Goal: Complete application form

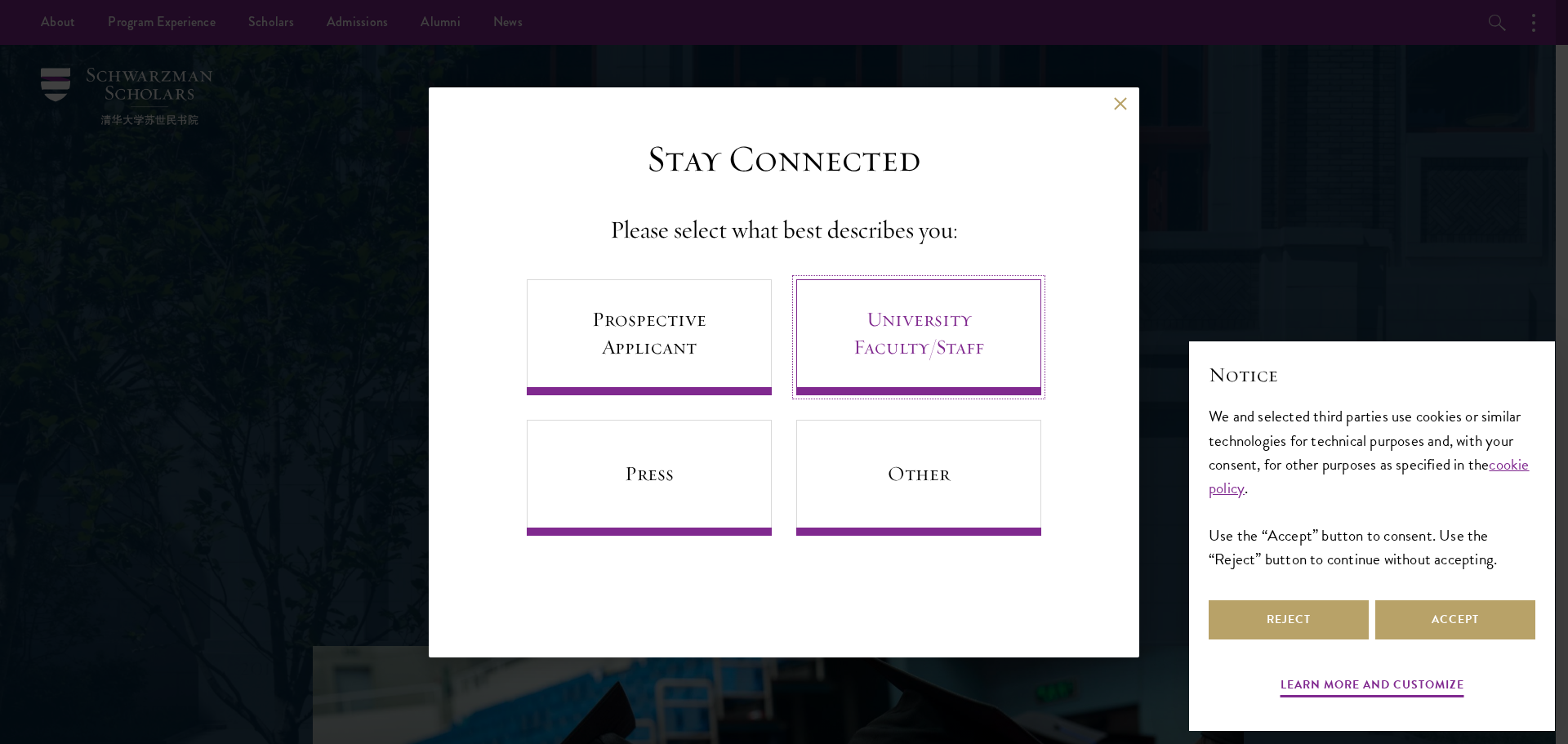
click at [960, 371] on link "University Faculty/Staff" at bounding box center [918, 337] width 245 height 116
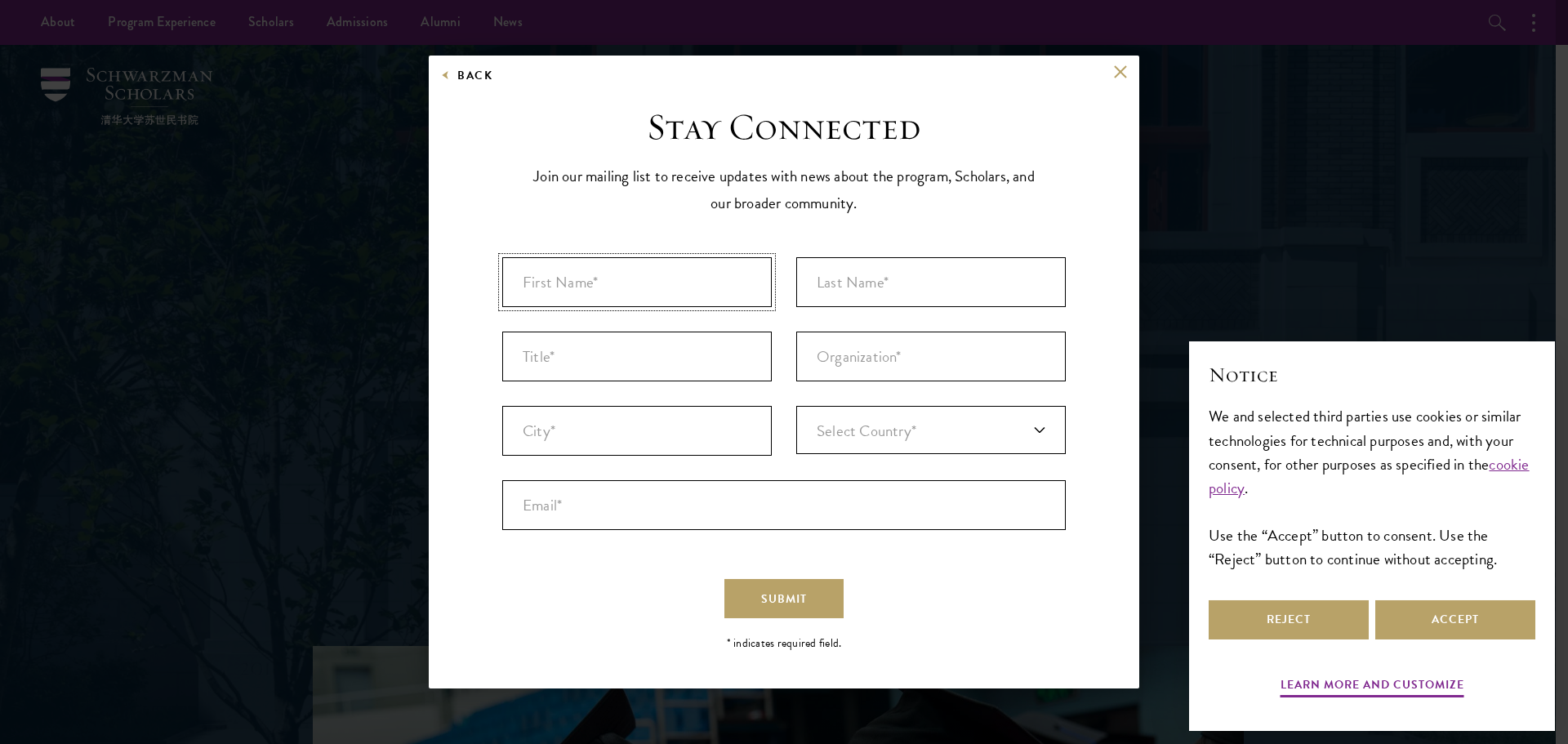
click at [729, 300] on input "First Name* *" at bounding box center [637, 282] width 269 height 50
type input "Hugo"
type input "Chen"
type input "York University"
type input "Toronto"
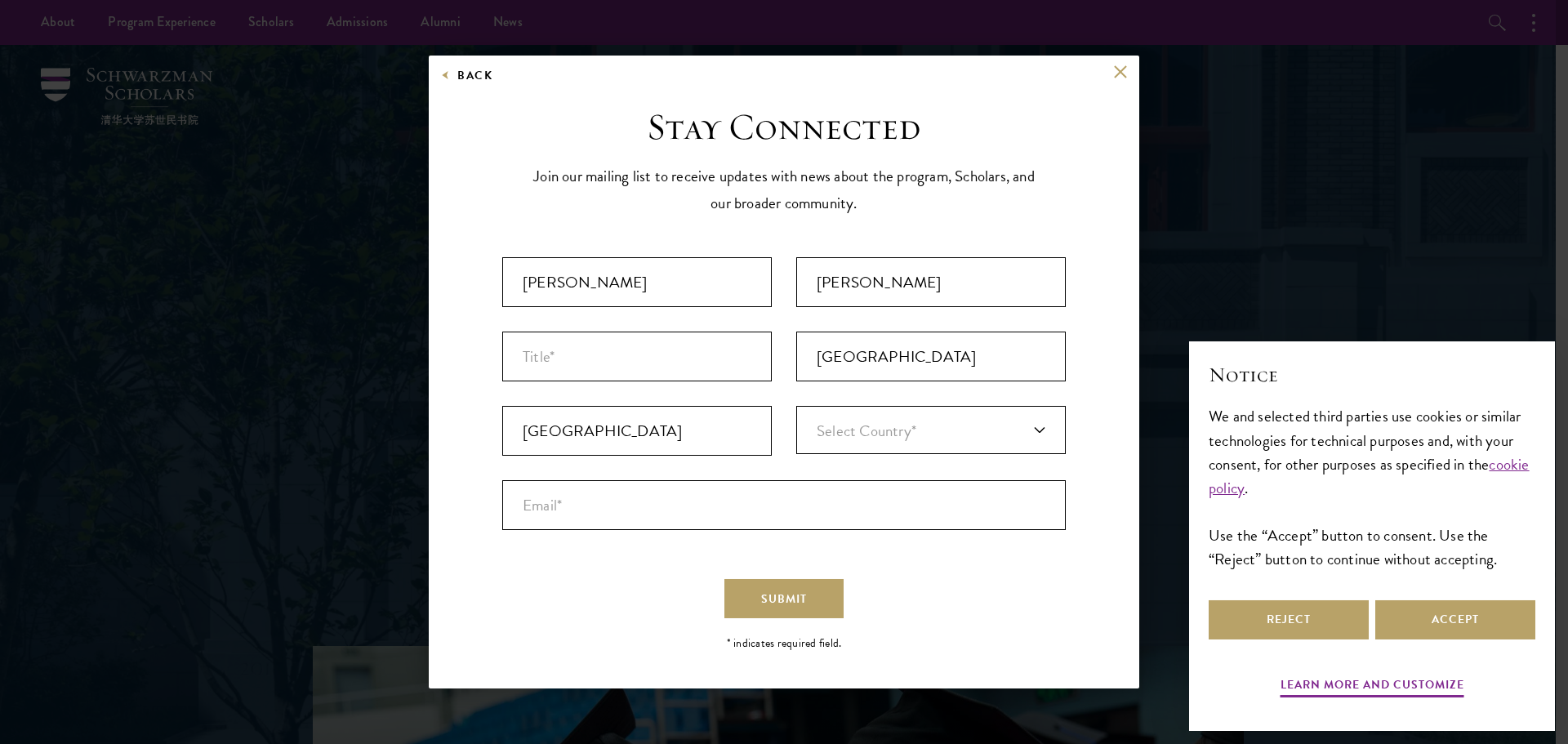
type input "[GEOGRAPHIC_DATA]"
type input "hugochen@yorku.ca"
click at [687, 366] on input "Title *" at bounding box center [637, 356] width 269 height 50
type input "Director, International Collaborations and Partnerships"
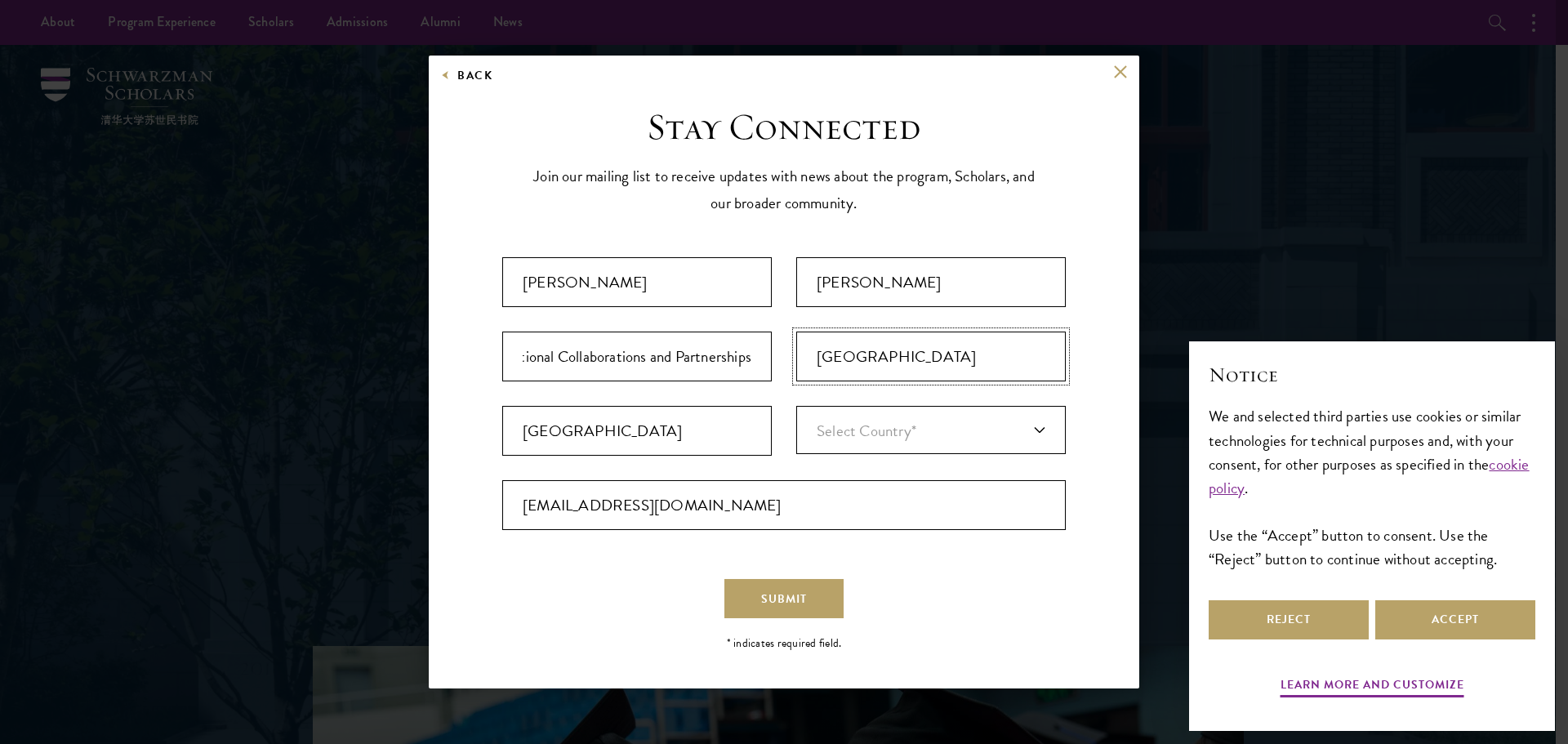
scroll to position [0, 0]
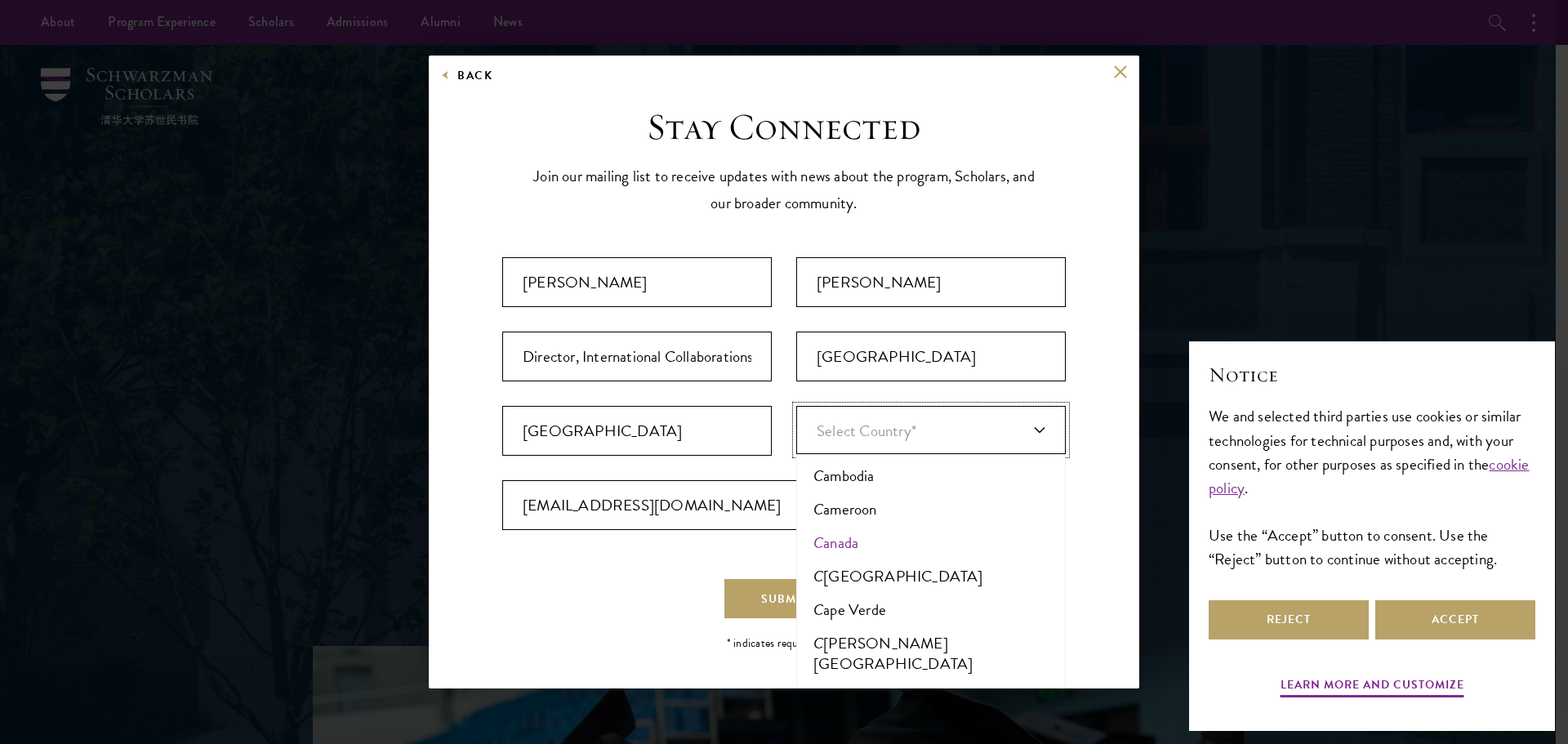
type input "C"
click at [844, 540] on li "C anada" at bounding box center [930, 543] width 259 height 34
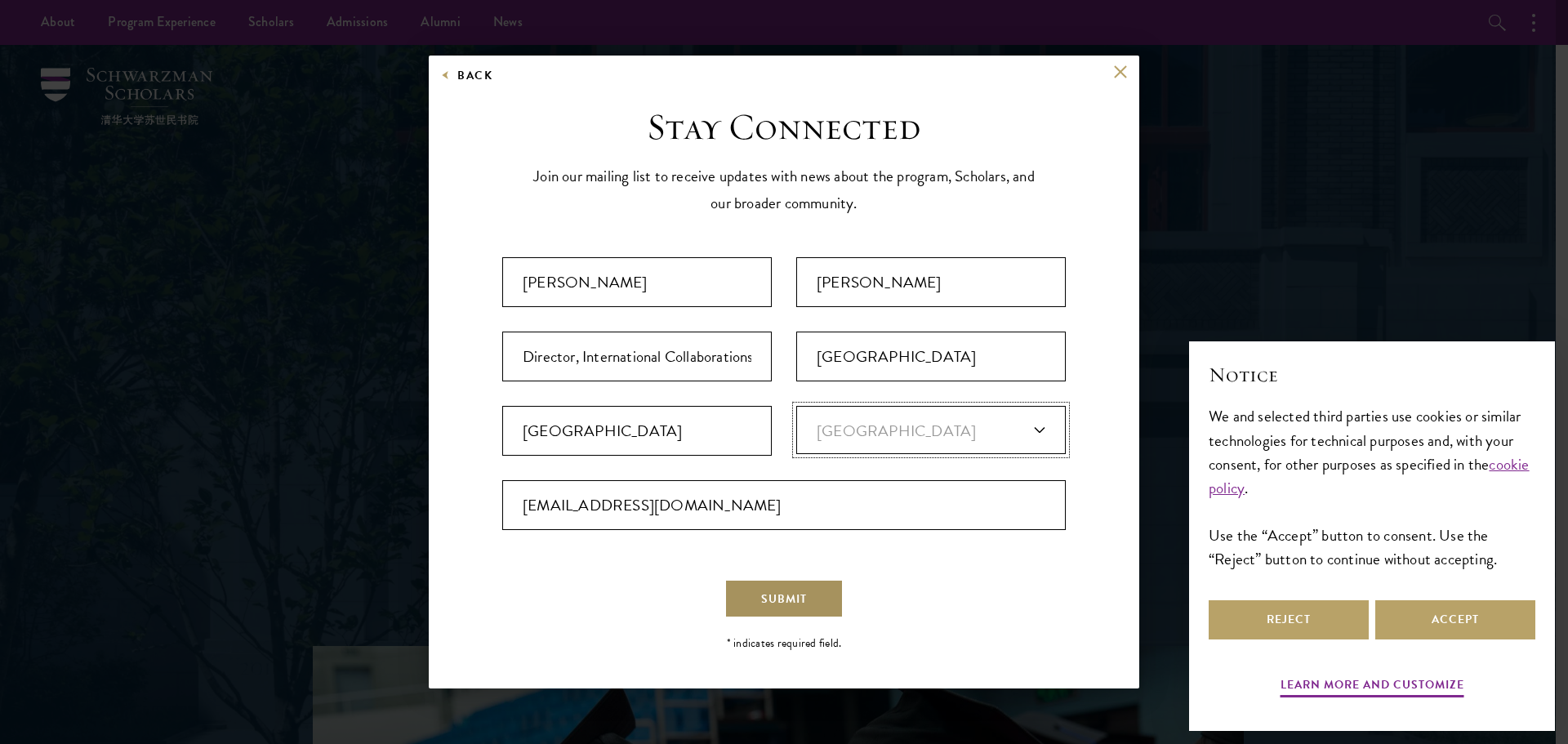
click at [808, 614] on button "Submit" at bounding box center [784, 598] width 119 height 39
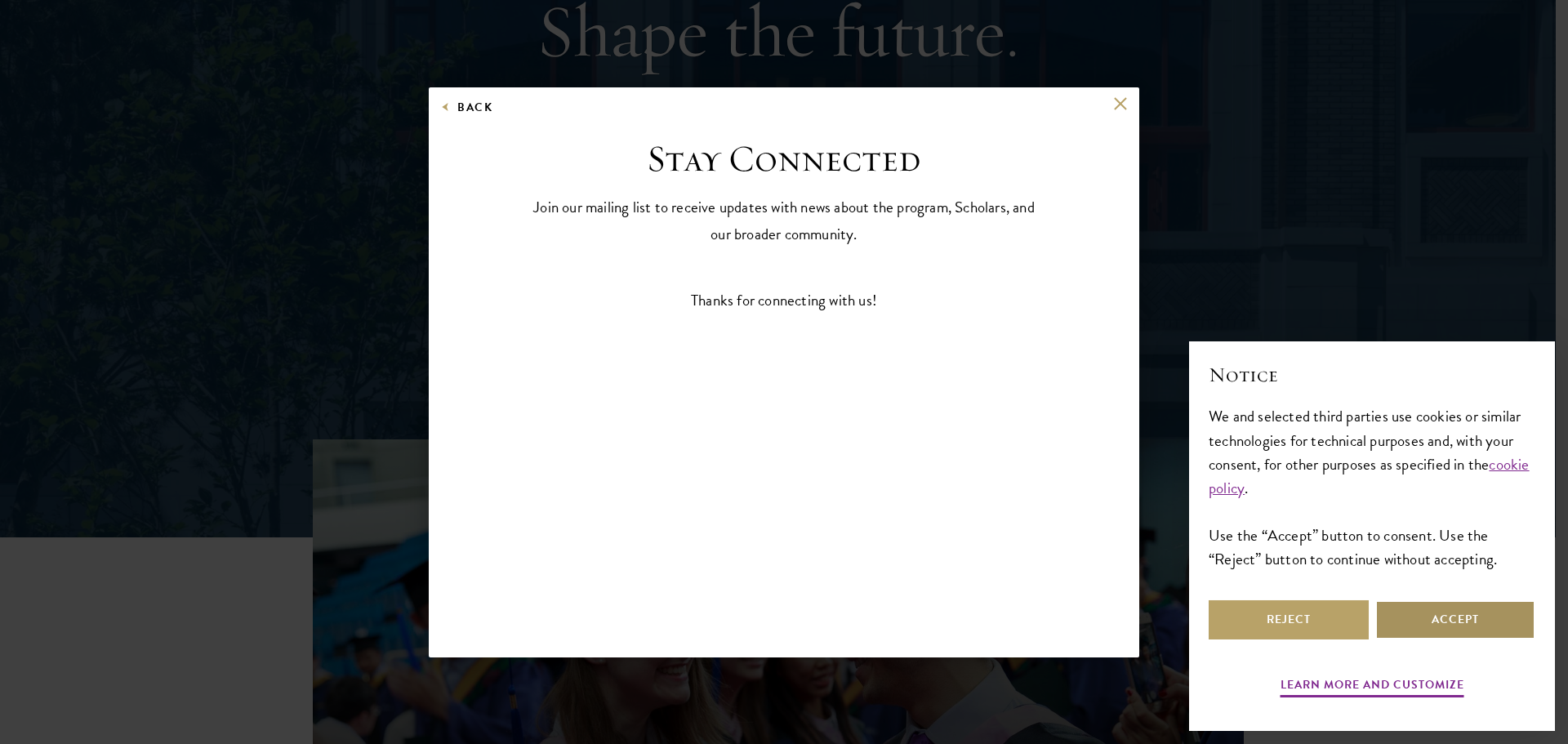
click at [1411, 614] on button "Accept" at bounding box center [1455, 619] width 160 height 39
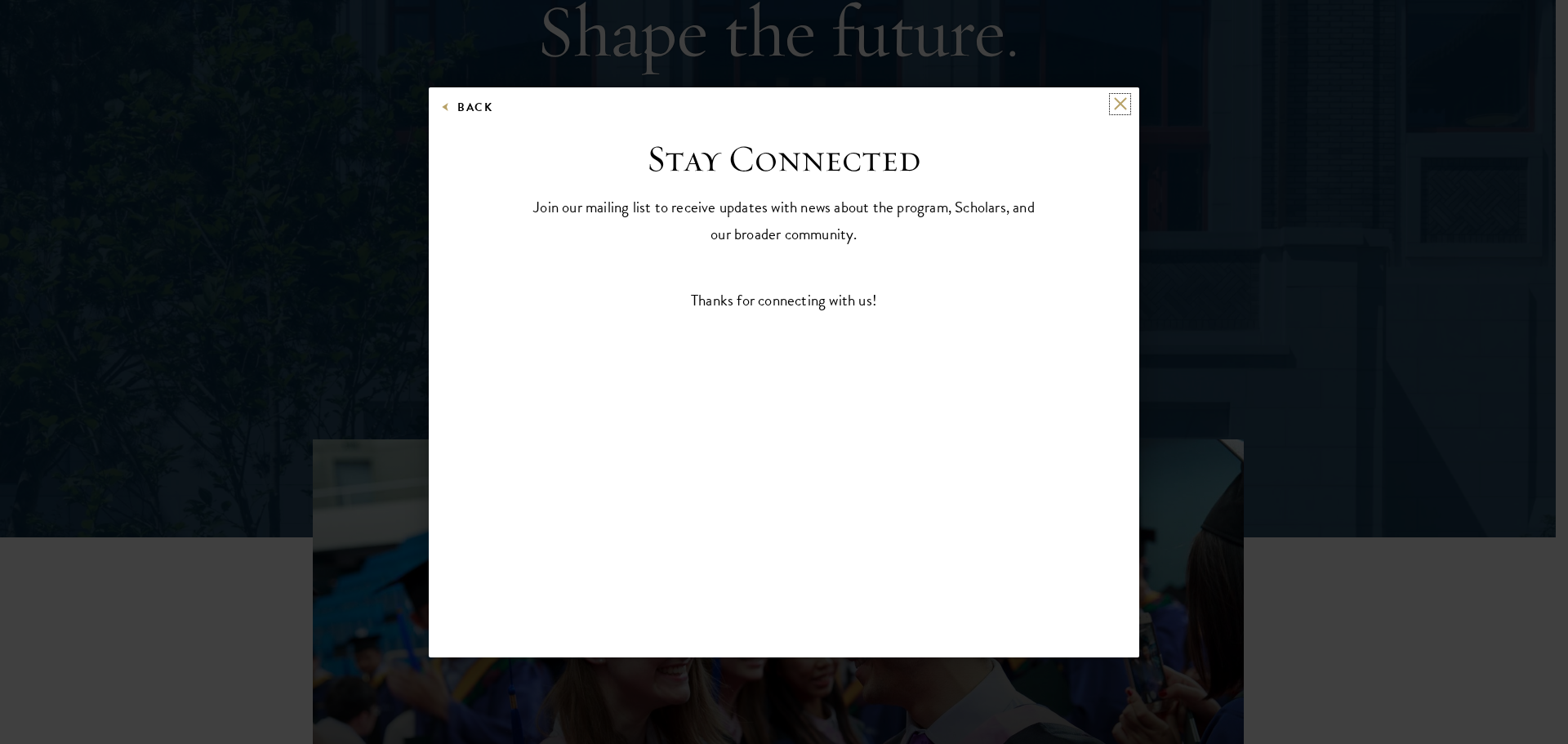
click at [1119, 105] on button at bounding box center [1119, 104] width 14 height 14
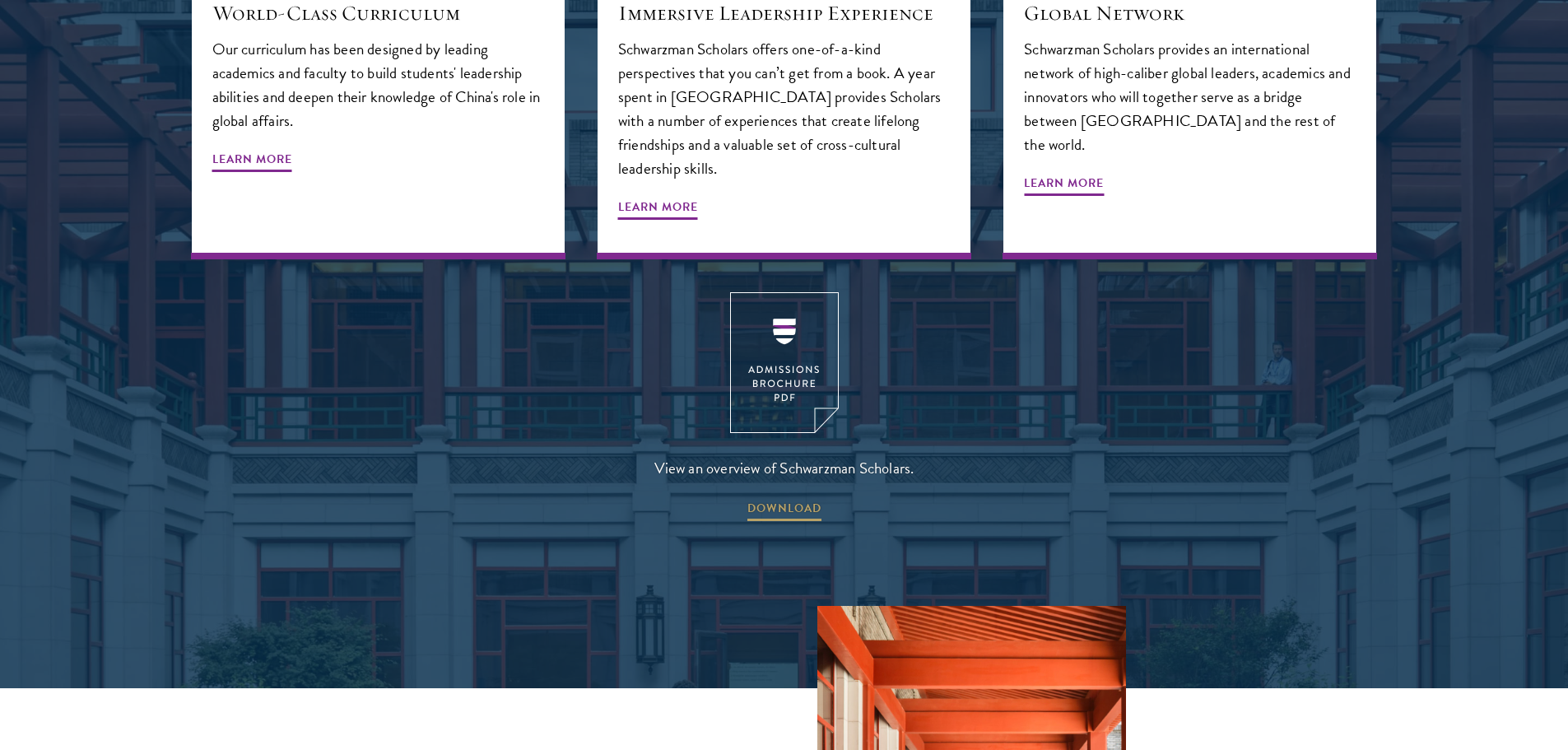
scroll to position [2680, 0]
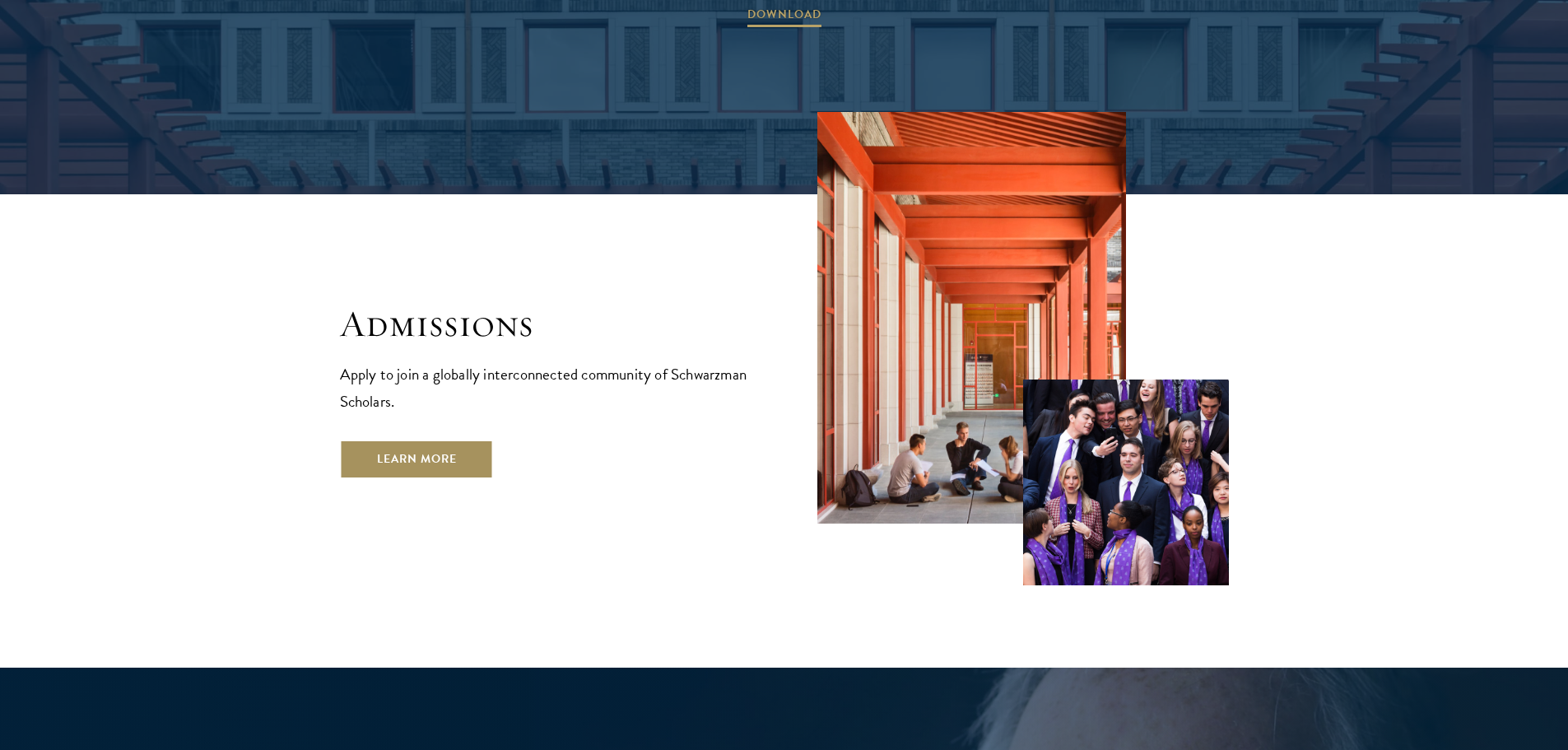
click at [484, 440] on link "Learn More" at bounding box center [417, 459] width 154 height 39
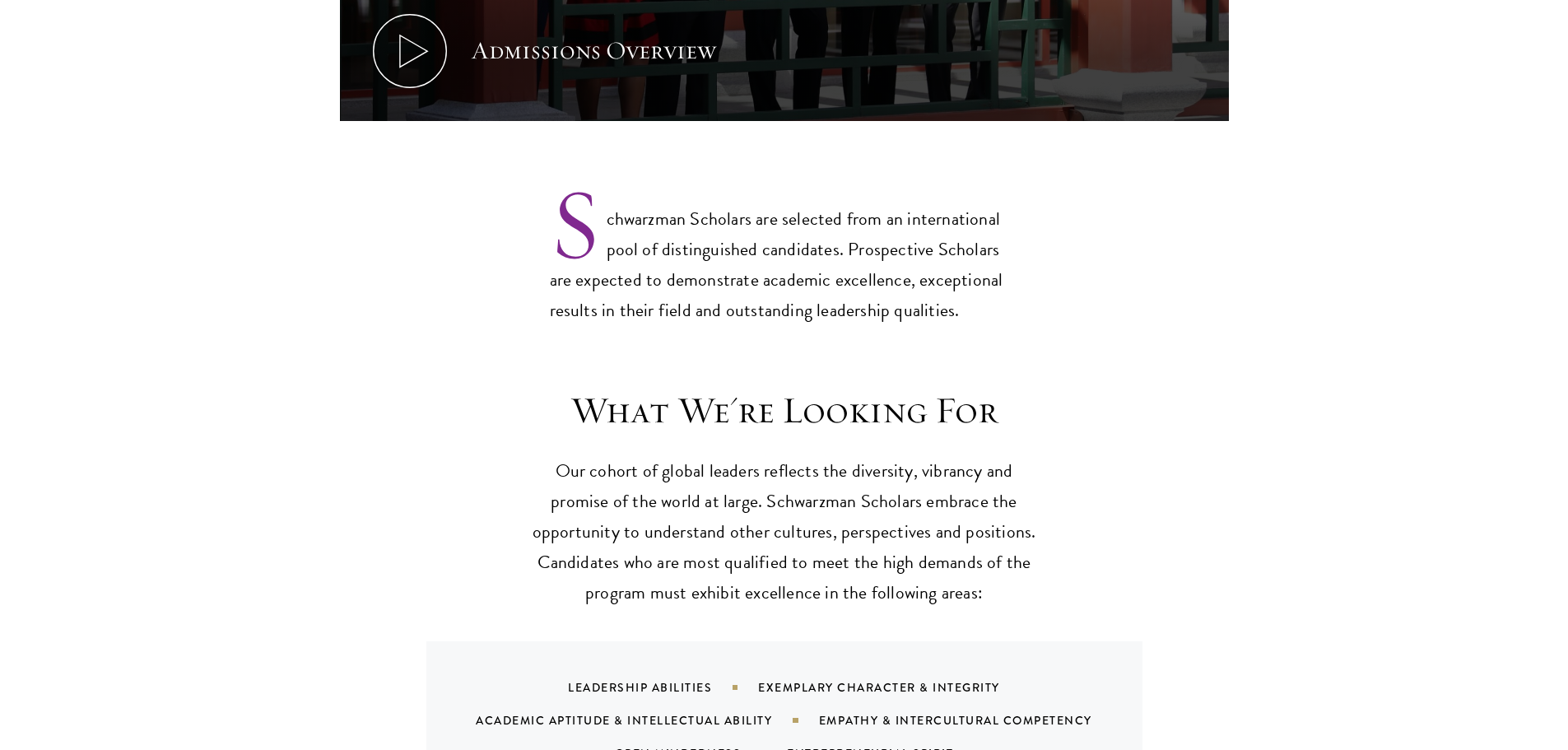
scroll to position [1647, 0]
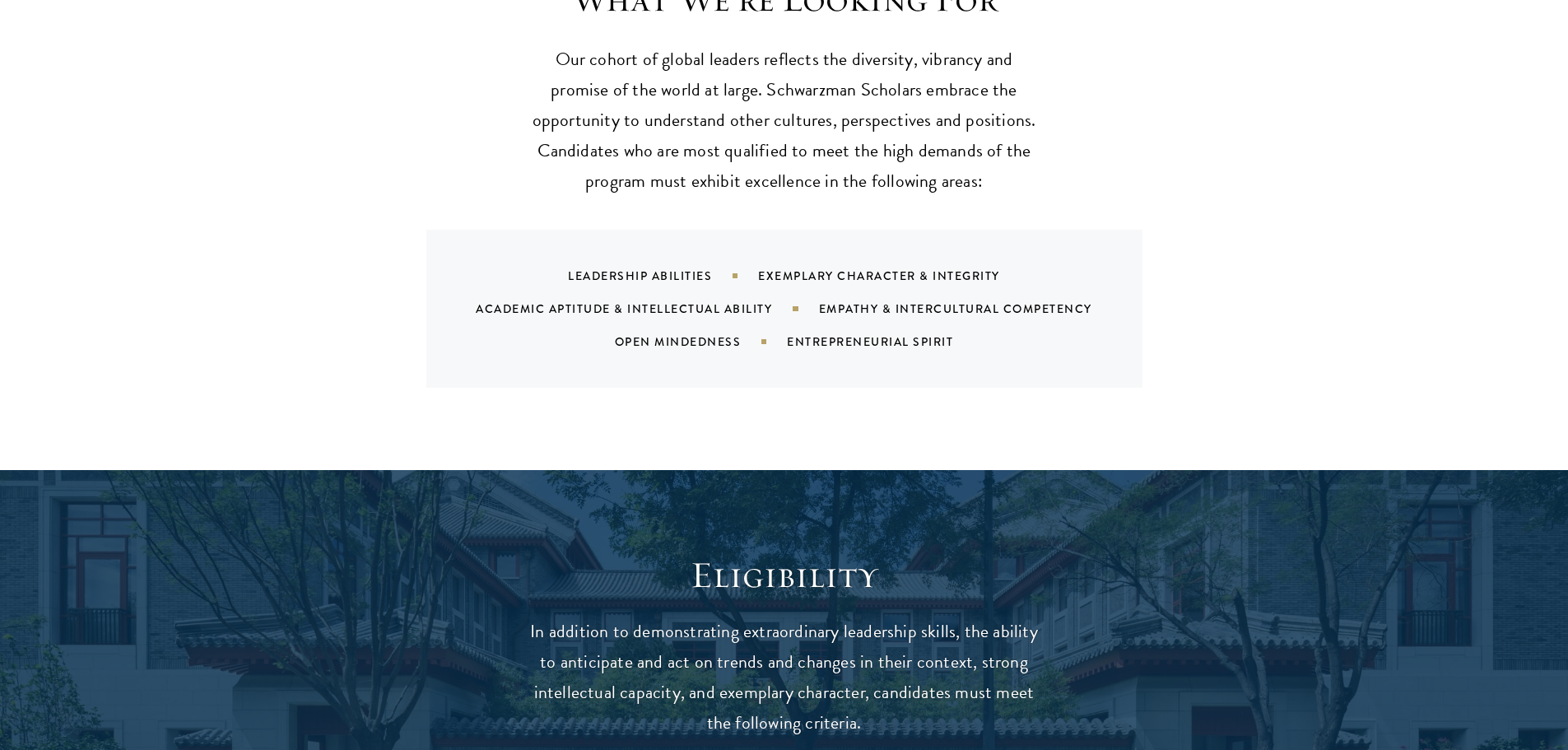
click at [802, 268] on div "Exemplary Character & Integrity" at bounding box center [899, 276] width 284 height 17
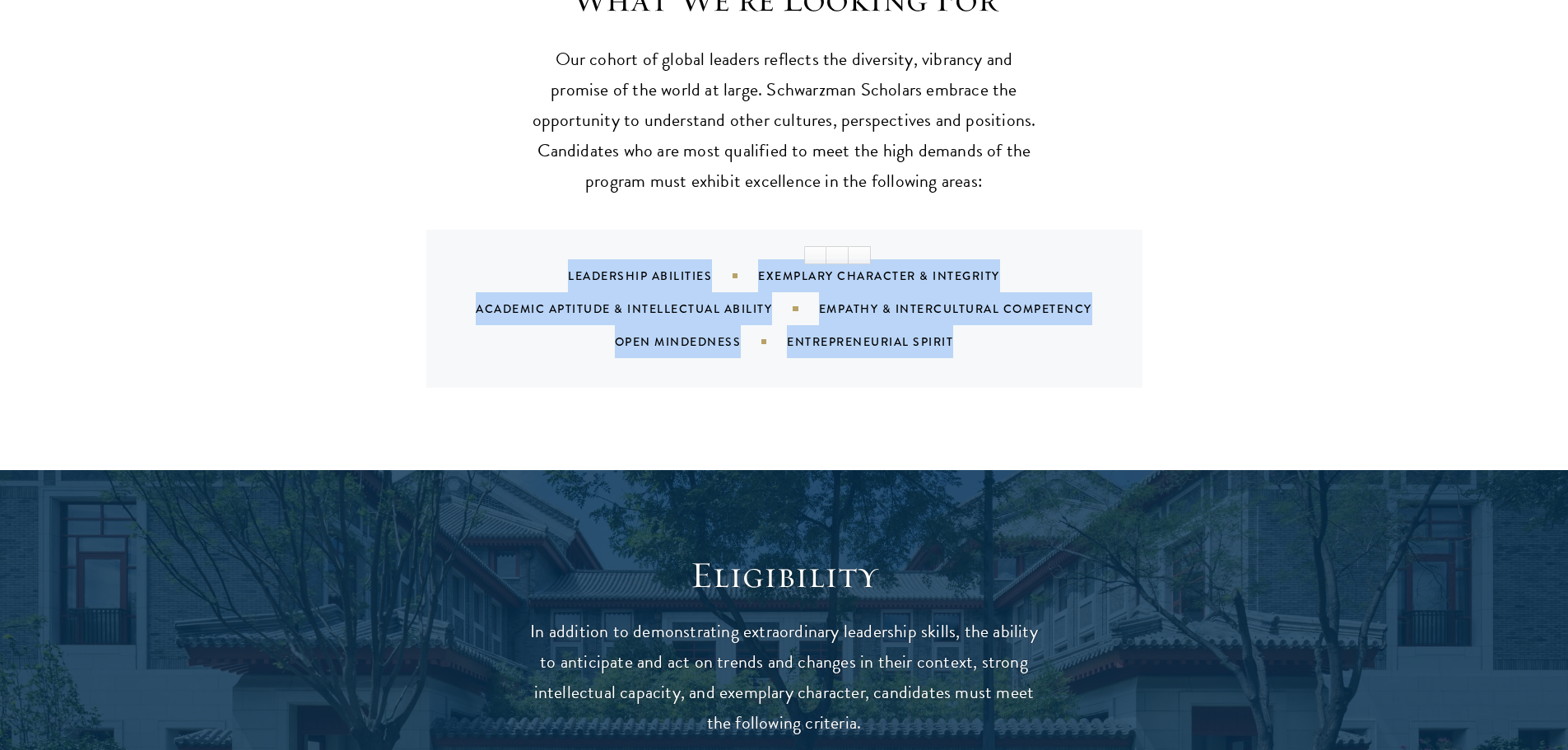
click at [802, 268] on div "Exemplary Character & Integrity" at bounding box center [899, 276] width 284 height 17
click at [762, 333] on div "Open Mindedness" at bounding box center [701, 341] width 172 height 17
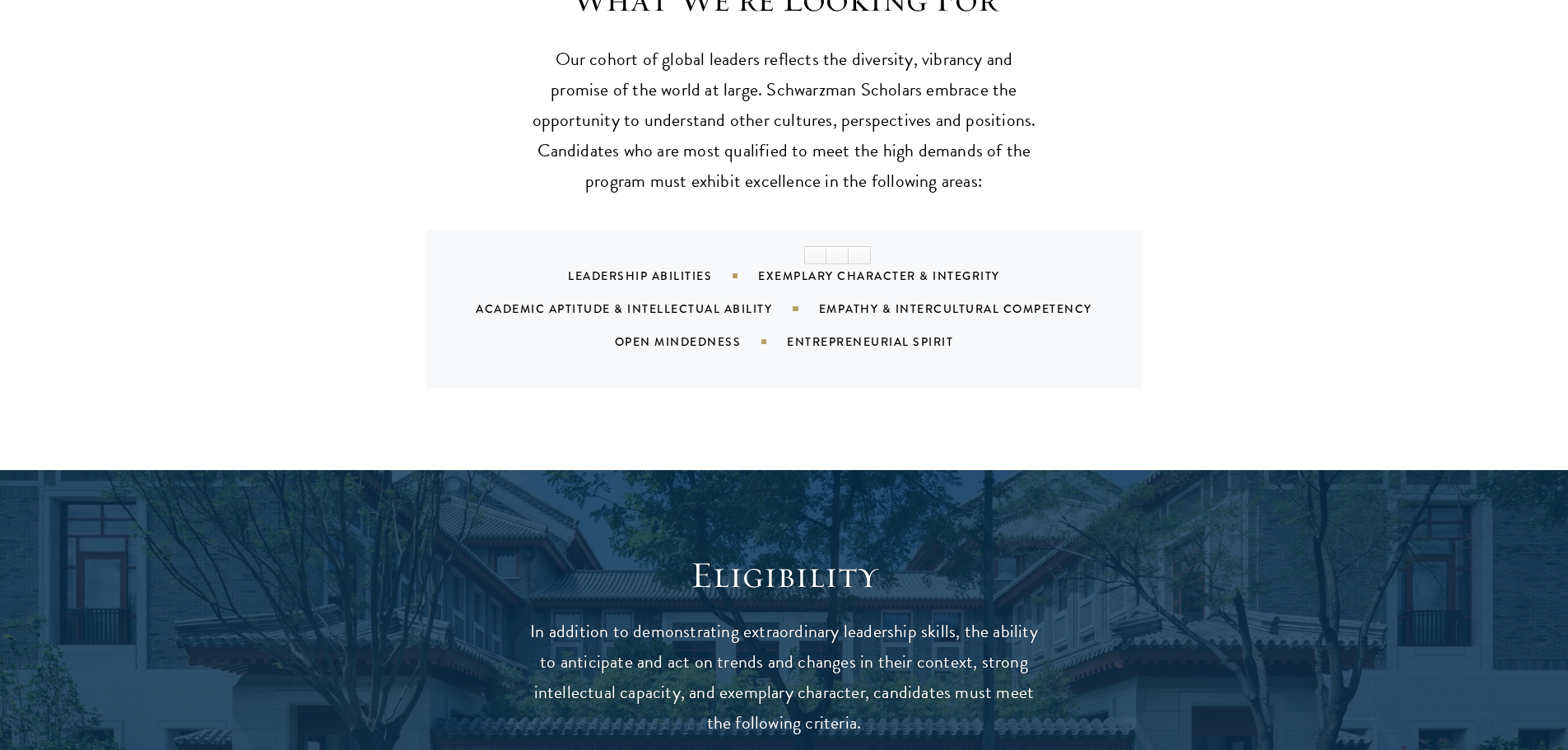
scroll to position [2059, 0]
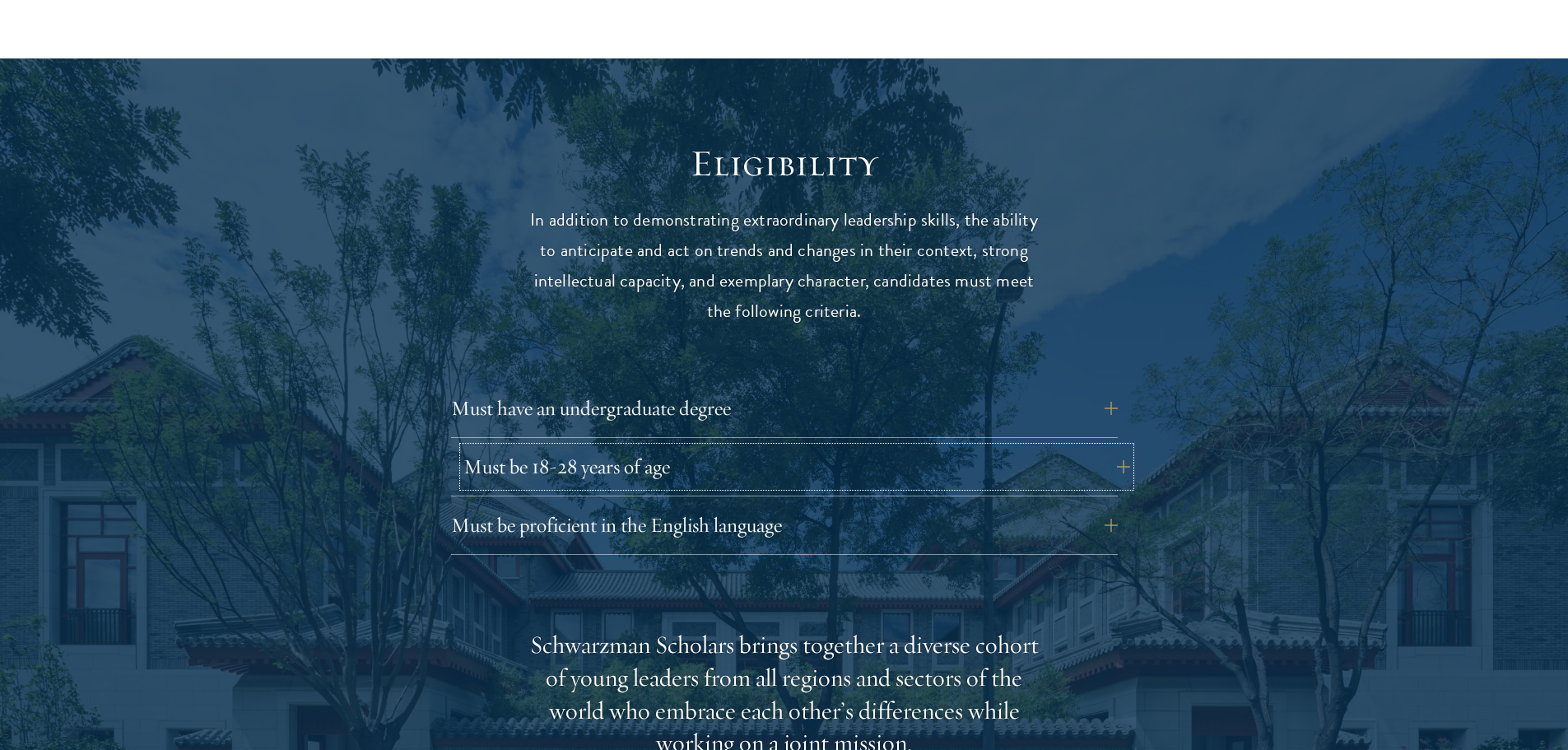
click at [825, 447] on button "Must be 18-28 years of age" at bounding box center [796, 466] width 667 height 39
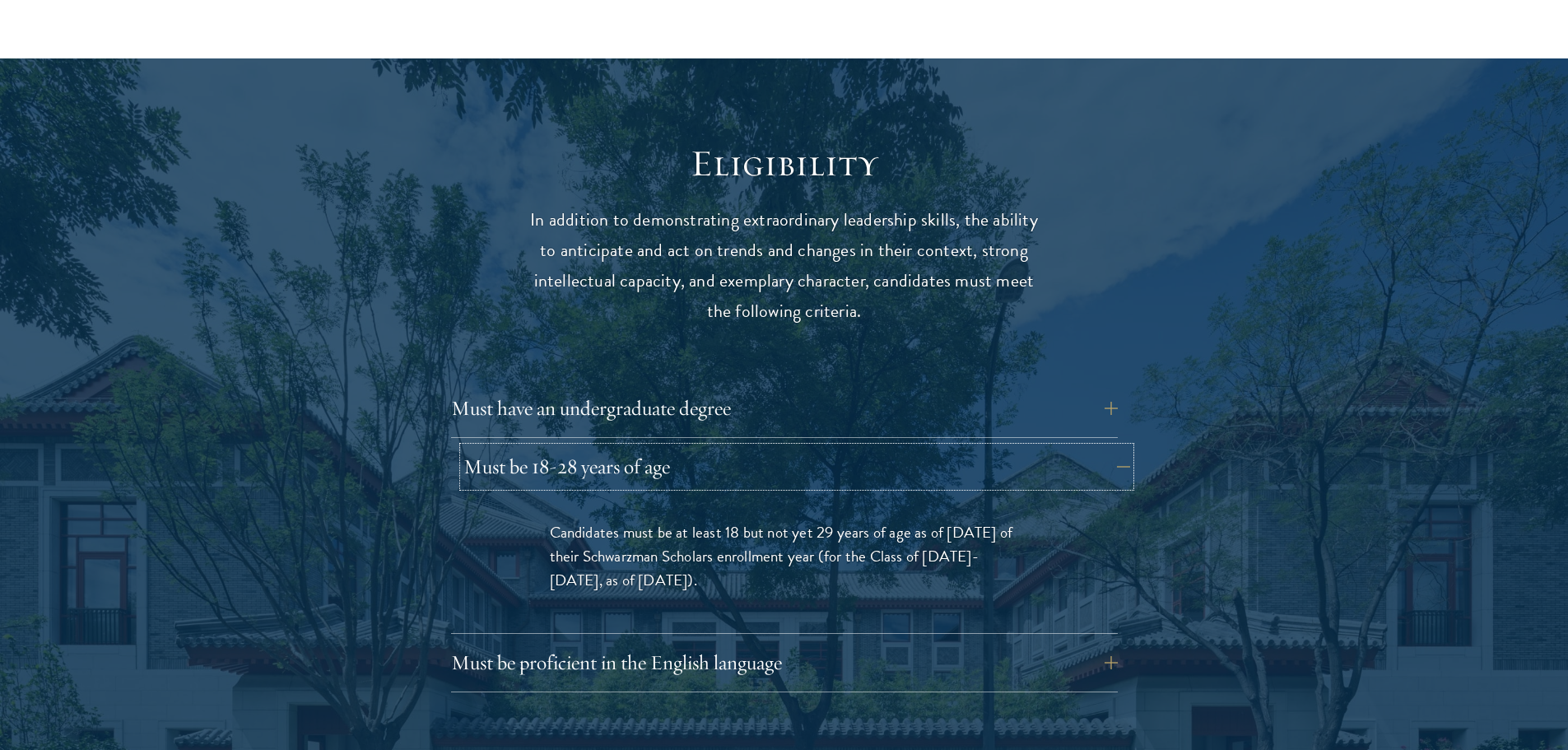
click at [825, 447] on button "Must be 18-28 years of age" at bounding box center [796, 466] width 667 height 39
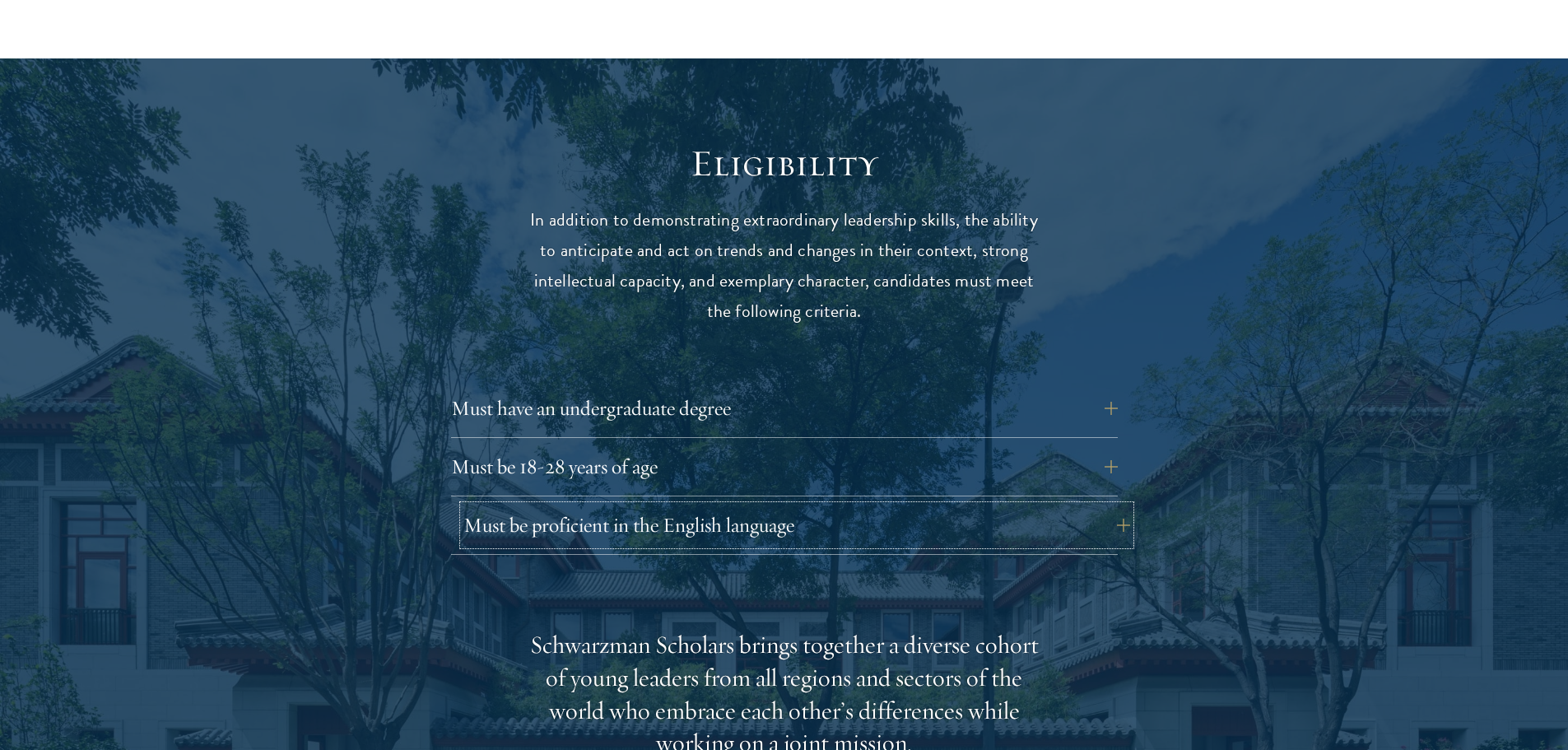
click at [832, 506] on button "Must be proficient in the English language" at bounding box center [796, 525] width 667 height 39
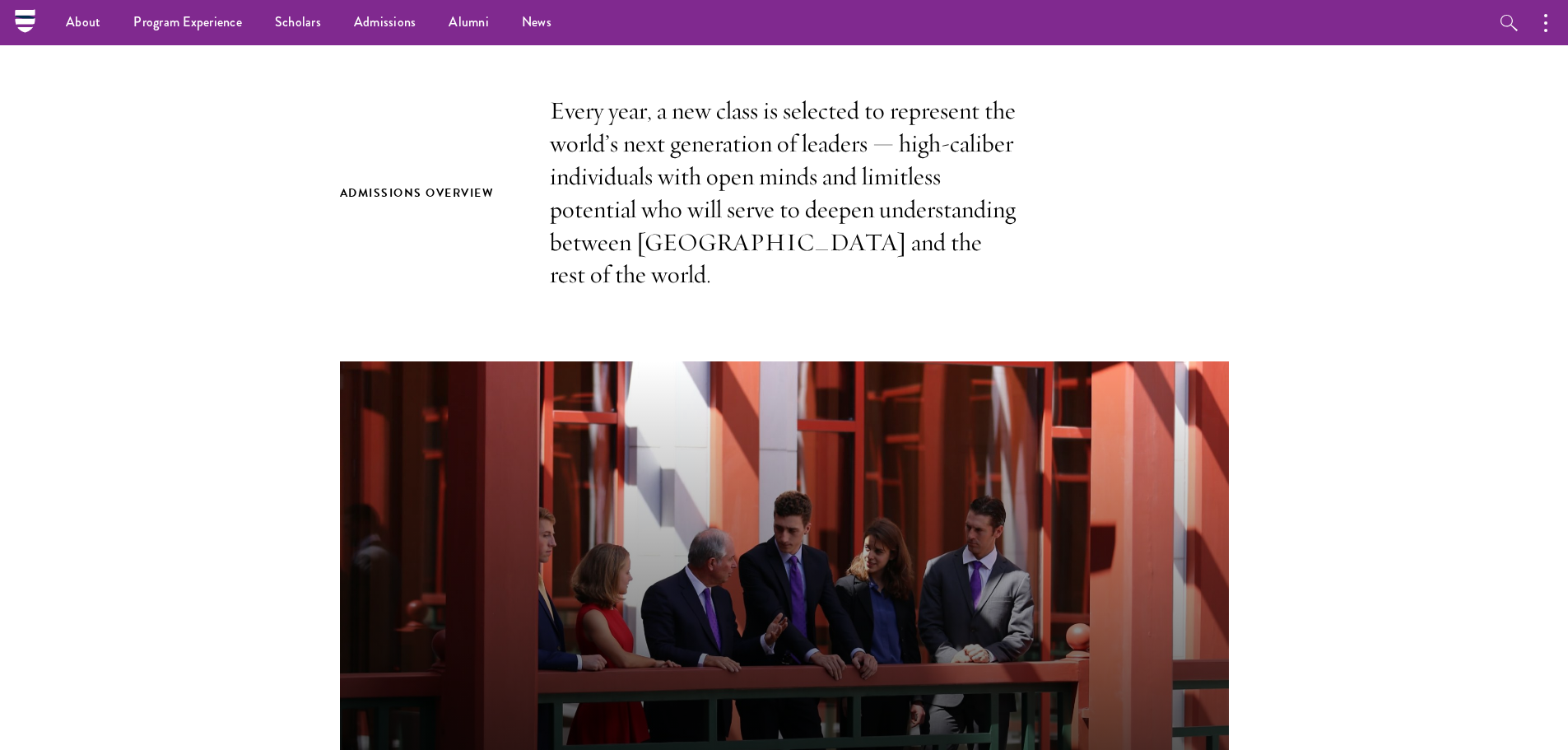
scroll to position [0, 0]
